Goal: Task Accomplishment & Management: Complete application form

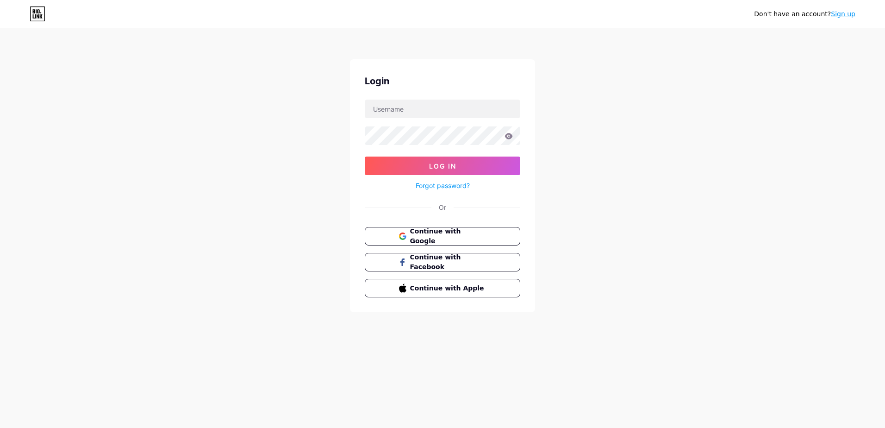
click at [444, 238] on span "Continue with Google" at bounding box center [448, 235] width 76 height 19
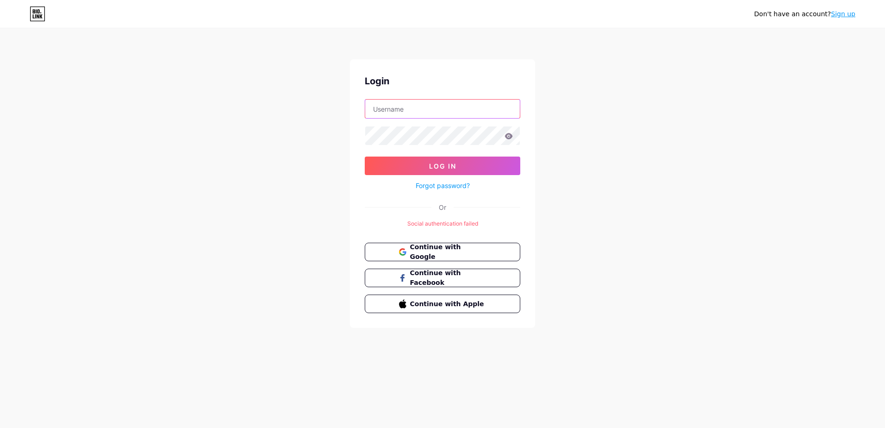
click at [398, 110] on input "text" at bounding box center [442, 109] width 155 height 19
click at [299, 137] on div "Don't have an account? Sign up Login Log In Forgot password? Or Social authenti…" at bounding box center [442, 178] width 885 height 357
click at [449, 255] on span "Continue with Google" at bounding box center [447, 252] width 77 height 20
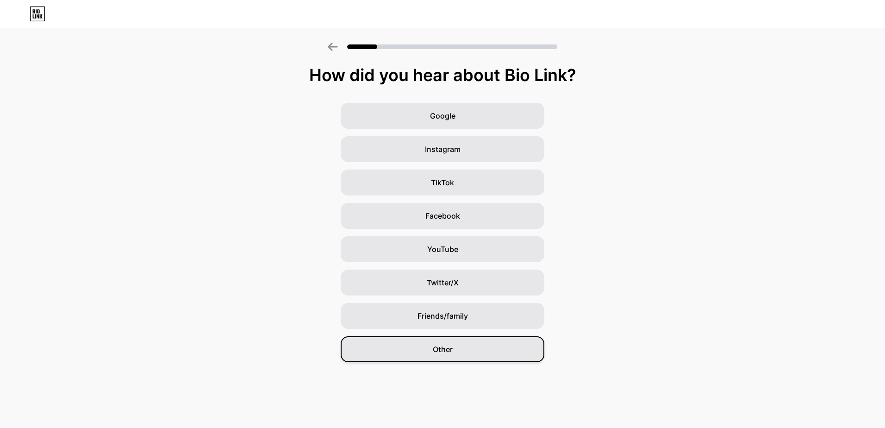
click at [409, 345] on div "Other" at bounding box center [443, 349] width 204 height 26
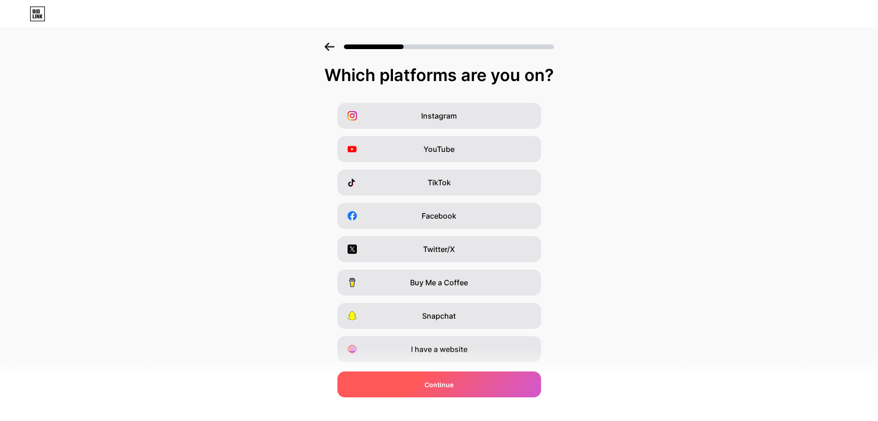
click at [454, 384] on span "Continue" at bounding box center [439, 385] width 29 height 10
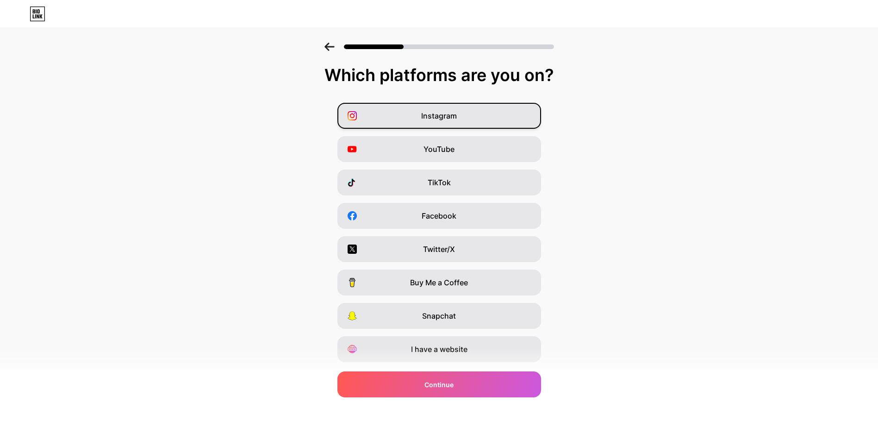
click at [450, 113] on span "Instagram" at bounding box center [439, 115] width 36 height 11
click at [448, 150] on span "YouTube" at bounding box center [439, 149] width 31 height 11
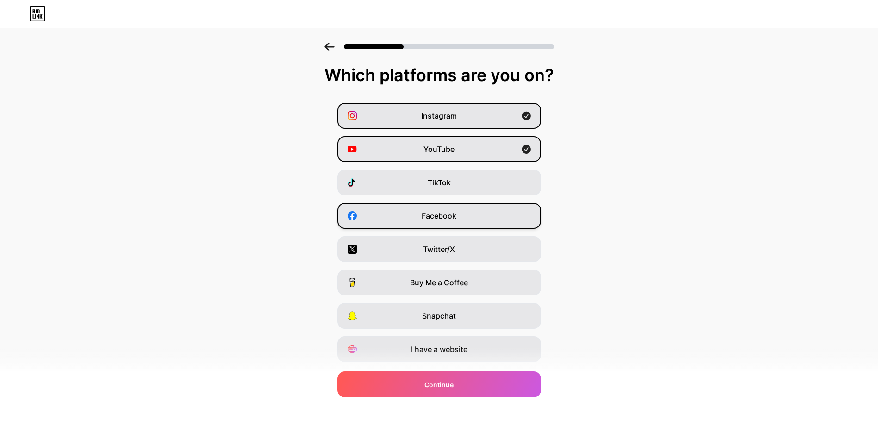
click at [442, 211] on span "Facebook" at bounding box center [439, 215] width 35 height 11
click at [443, 244] on span "Twitter/X" at bounding box center [439, 249] width 32 height 11
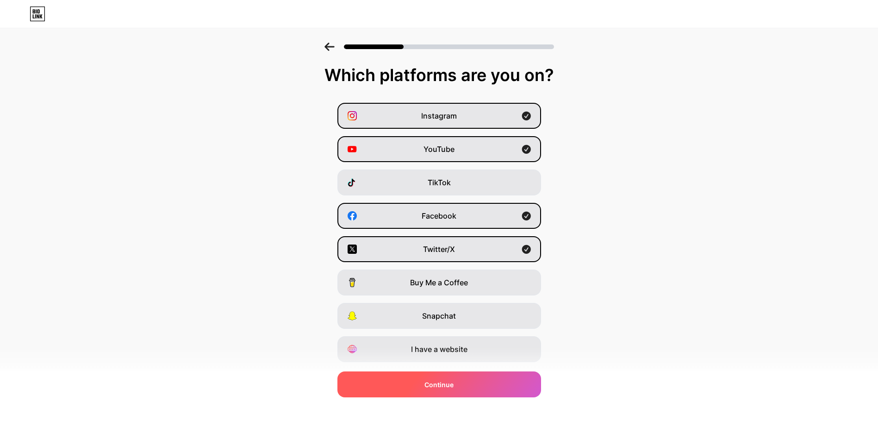
click at [452, 382] on span "Continue" at bounding box center [439, 385] width 29 height 10
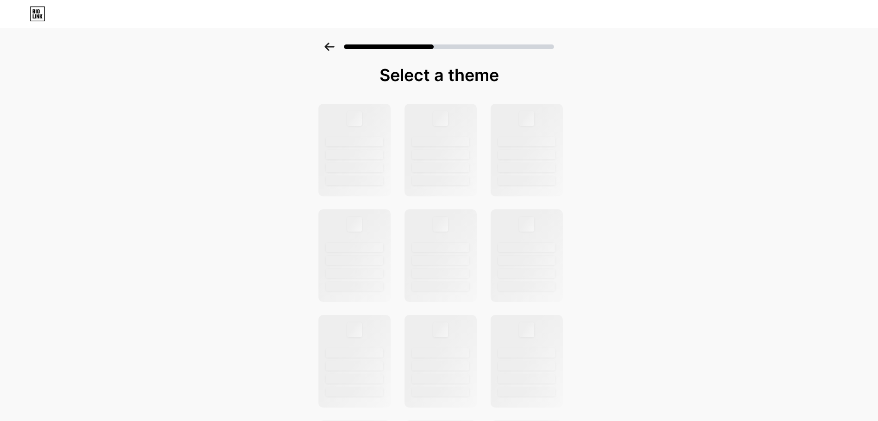
click at [664, 286] on div "Select a theme" at bounding box center [439, 331] width 878 height 577
click at [359, 129] on div at bounding box center [354, 149] width 75 height 95
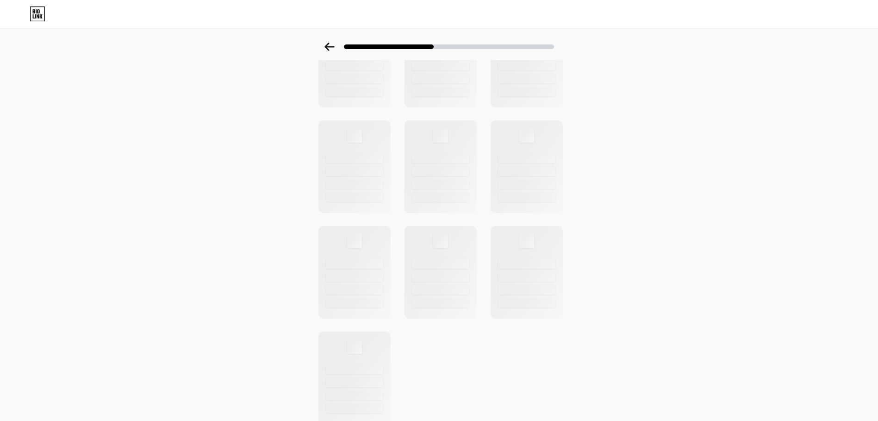
scroll to position [236, 0]
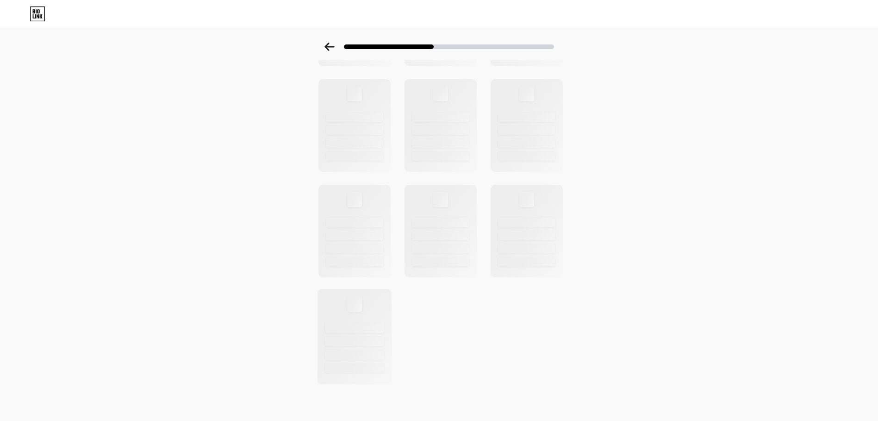
click at [357, 299] on div at bounding box center [354, 303] width 15 height 15
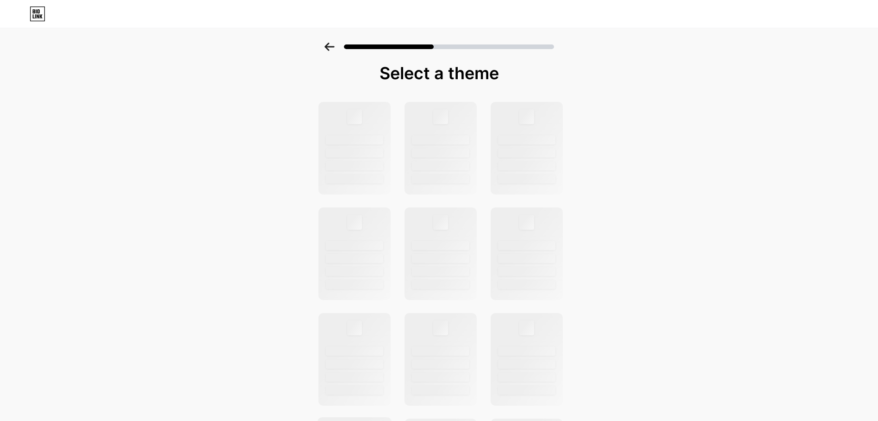
scroll to position [0, 0]
click at [334, 38] on div at bounding box center [439, 44] width 878 height 32
click at [331, 43] on icon at bounding box center [330, 47] width 10 height 8
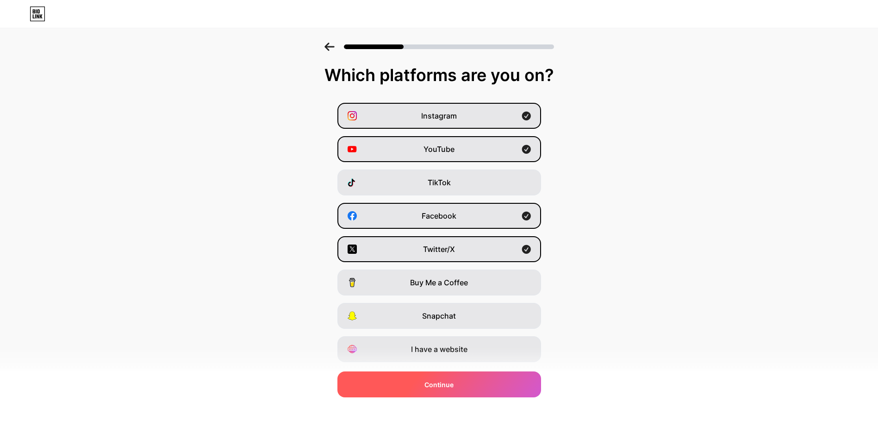
click at [459, 386] on div "Continue" at bounding box center [440, 384] width 204 height 26
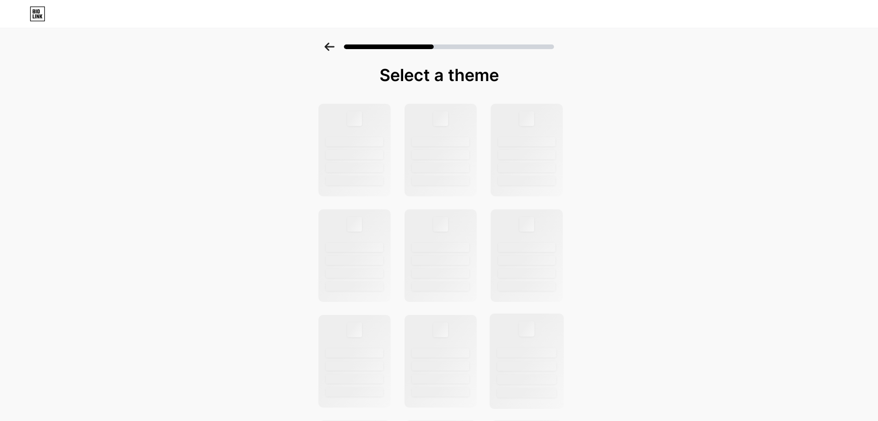
scroll to position [236, 0]
click at [444, 132] on div at bounding box center [440, 149] width 75 height 95
click at [439, 121] on div at bounding box center [440, 117] width 15 height 15
click at [443, 119] on div at bounding box center [440, 117] width 15 height 15
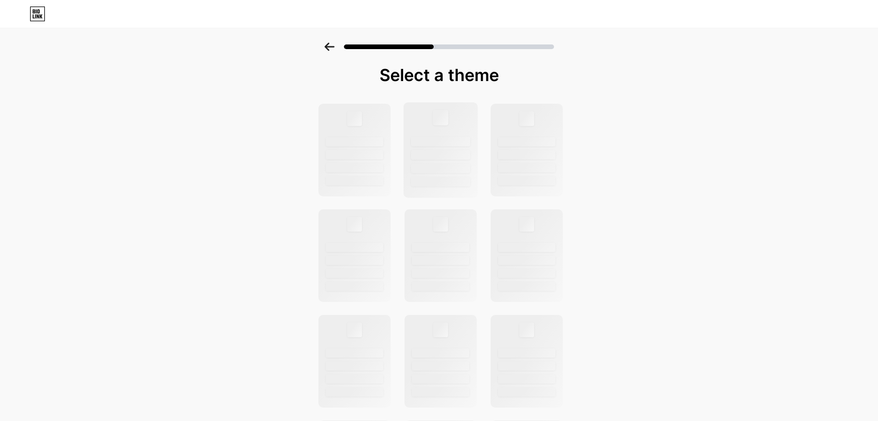
click at [443, 119] on div at bounding box center [440, 117] width 15 height 15
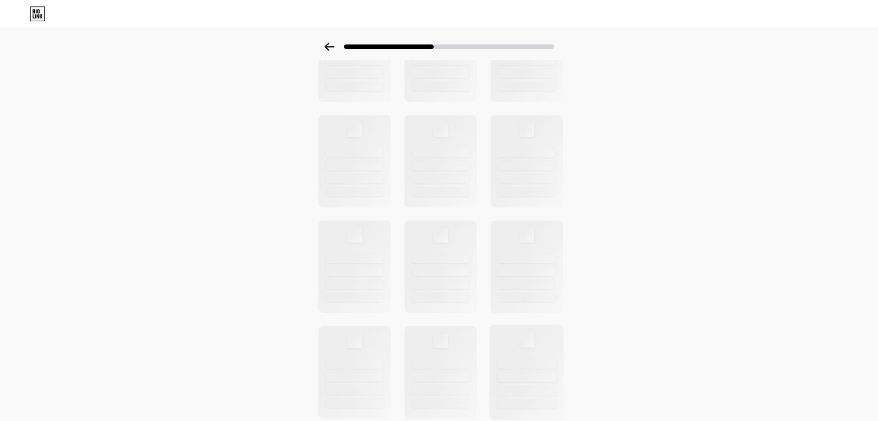
scroll to position [236, 0]
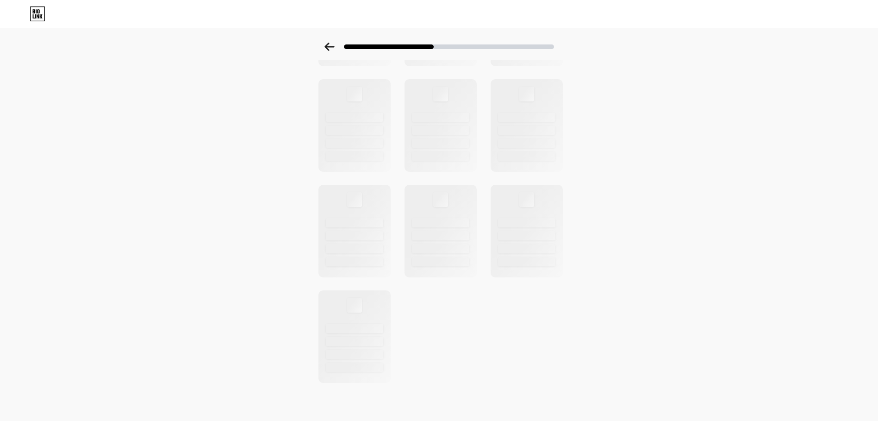
click at [490, 210] on div at bounding box center [439, 125] width 255 height 517
drag, startPoint x: 490, startPoint y: 210, endPoint x: 442, endPoint y: 159, distance: 70.4
click at [492, 210] on div at bounding box center [439, 125] width 255 height 517
click at [330, 48] on icon at bounding box center [330, 47] width 10 height 8
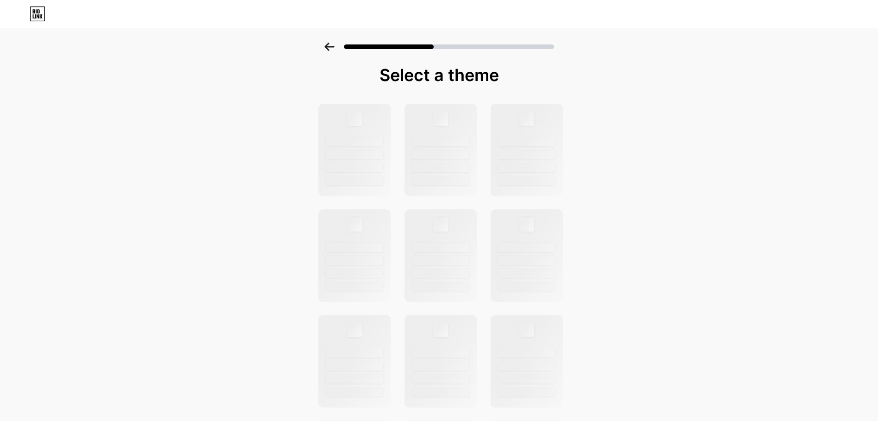
click at [330, 48] on icon at bounding box center [330, 47] width 10 height 8
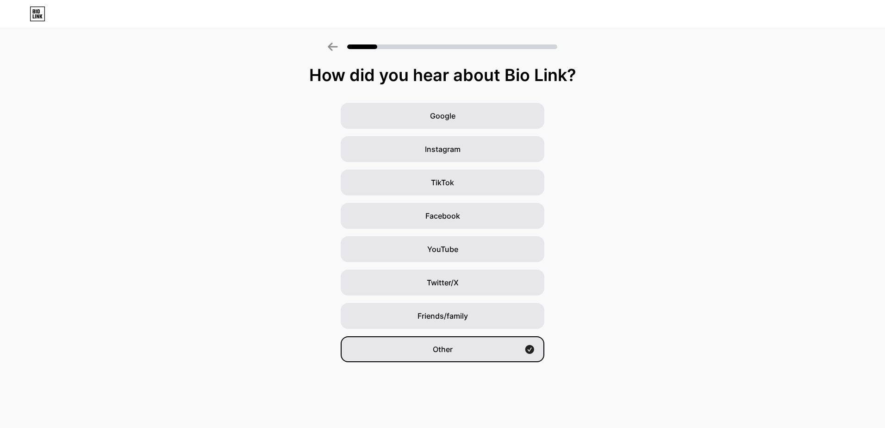
click at [330, 48] on icon at bounding box center [333, 47] width 10 height 8
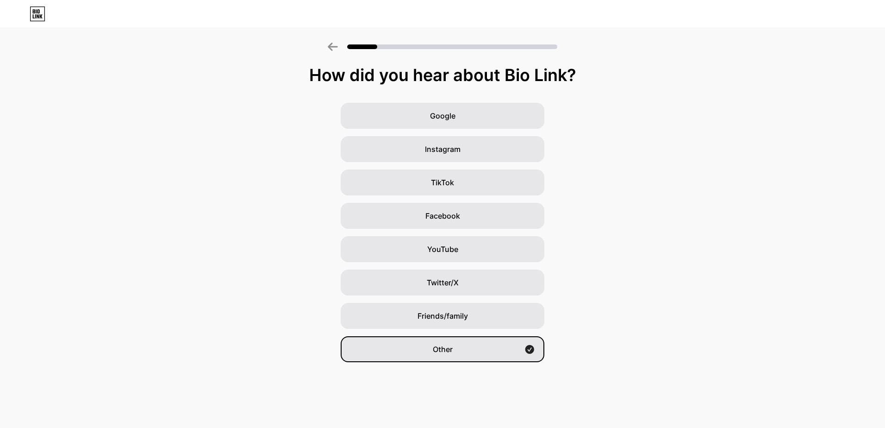
click at [330, 48] on icon at bounding box center [333, 47] width 10 height 8
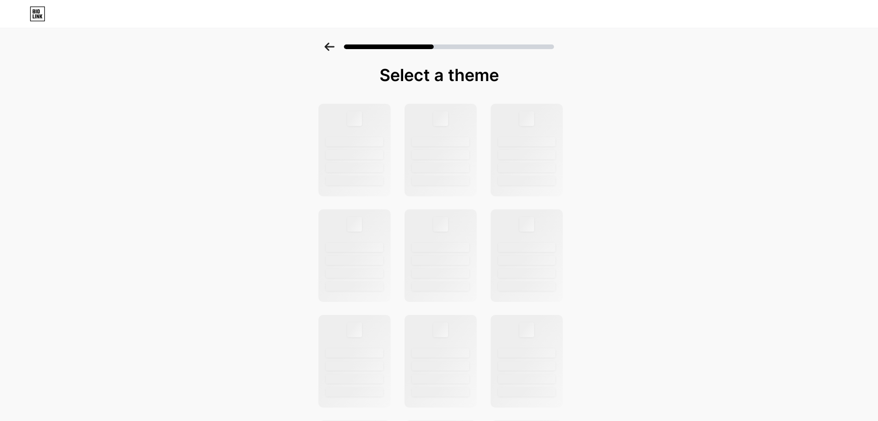
click at [36, 12] on icon at bounding box center [36, 11] width 1 height 4
click at [530, 122] on div at bounding box center [526, 117] width 15 height 15
drag, startPoint x: 538, startPoint y: 155, endPoint x: 596, endPoint y: 121, distance: 67.8
click at [619, 113] on div "Select a theme" at bounding box center [439, 331] width 878 height 577
click at [526, 141] on div at bounding box center [526, 142] width 59 height 10
